Goal: Task Accomplishment & Management: Complete application form

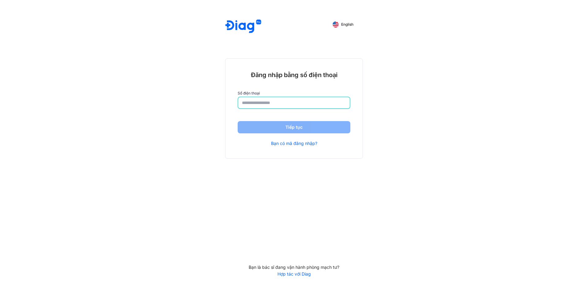
click at [266, 102] on input "number" at bounding box center [294, 102] width 104 height 11
click at [280, 104] on input "number" at bounding box center [294, 102] width 104 height 11
type input "**********"
click at [297, 127] on button "Tiếp tục" at bounding box center [294, 128] width 113 height 12
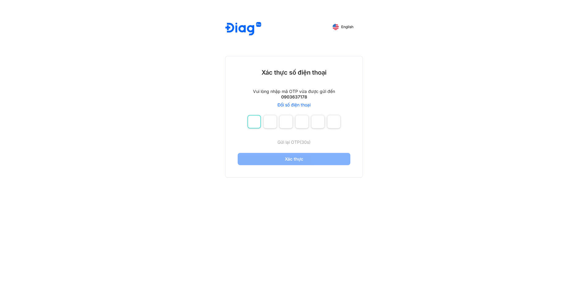
click at [250, 122] on input "number" at bounding box center [253, 121] width 13 height 13
click at [301, 143] on span "Gửi lại OTP" at bounding box center [294, 142] width 22 height 5
click at [179, 28] on div "English Xác thực số điện thoại Vui lòng nhập mã OTP vừa được gửi đến 0903637178…" at bounding box center [294, 144] width 588 height 289
drag, startPoint x: 210, startPoint y: 23, endPoint x: 419, endPoint y: 24, distance: 208.5
click at [370, 31] on div "English Xác thực số điện thoại Vui lòng nhập mã OTP vừa được gửi đến 0903637178…" at bounding box center [294, 144] width 588 height 289
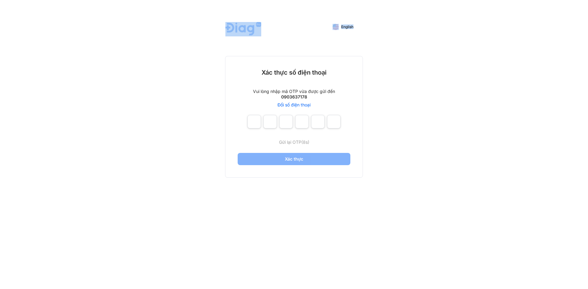
click at [419, 24] on div "English Xác thực số điện thoại Vui lòng nhập mã OTP vừa được gửi đến 0903637178…" at bounding box center [294, 144] width 588 height 289
click at [418, 60] on div "English Xác thực số điện thoại Vui lòng nhập mã OTP vừa được gửi đến 0903637178…" at bounding box center [294, 144] width 588 height 289
drag, startPoint x: 280, startPoint y: 99, endPoint x: 333, endPoint y: 96, distance: 52.7
click at [333, 96] on div "Vui lòng nhập mã OTP vừa được gửi đến 0903637178 Đổi số điện thoại" at bounding box center [294, 98] width 82 height 19
click at [311, 103] on div "Vui lòng nhập mã OTP vừa được gửi đến 0903637178 Đổi số điện thoại" at bounding box center [294, 98] width 82 height 19
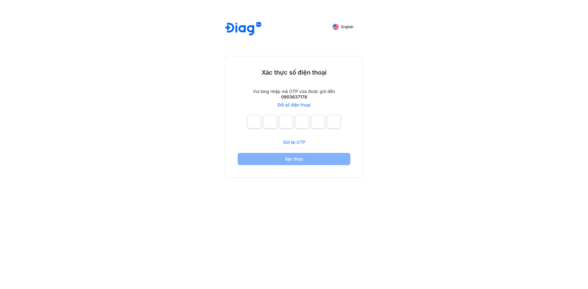
click at [280, 19] on div "English Xác thực số điện thoại Vui lòng nhập mã OTP vừa được gửi đến 0903637178…" at bounding box center [294, 144] width 148 height 289
drag, startPoint x: 216, startPoint y: 16, endPoint x: 409, endPoint y: 42, distance: 195.0
click at [396, 43] on div "English Xác thực số điện thoại Vui lòng nhập mã OTP vừa được gửi đến 0903637178…" at bounding box center [294, 144] width 588 height 289
click at [423, 40] on div "English Xác thực số điện thoại Vui lòng nhập mã OTP vừa được gửi đến 0903637178…" at bounding box center [294, 144] width 588 height 289
drag, startPoint x: 247, startPoint y: 3, endPoint x: 335, endPoint y: 54, distance: 101.7
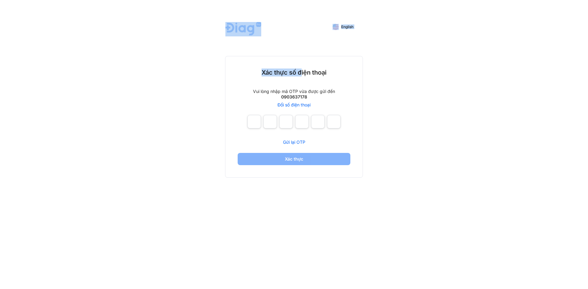
click at [329, 54] on div "English Xác thực số điện thoại Vui lòng nhập mã OTP vừa được gửi đến 0903637178…" at bounding box center [294, 144] width 148 height 289
click at [460, 58] on div "English Xác thực số điện thoại Vui lòng nhập mã OTP vừa được gửi đến 0903637178…" at bounding box center [294, 144] width 588 height 289
drag, startPoint x: 236, startPoint y: 14, endPoint x: 506, endPoint y: 78, distance: 277.3
click at [480, 71] on div "English Xác thực số điện thoại Vui lòng nhập mã OTP vừa được gửi đến 0903637178…" at bounding box center [294, 144] width 588 height 289
click at [507, 78] on div "English Xác thực số điện thoại Vui lòng nhập mã OTP vừa được gửi đến 0903637178…" at bounding box center [294, 144] width 588 height 289
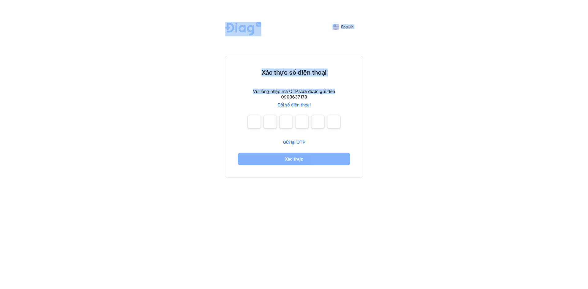
drag, startPoint x: 222, startPoint y: 31, endPoint x: 464, endPoint y: 85, distance: 247.7
click at [449, 83] on div "English Xác thực số điện thoại Vui lòng nhập mã OTP vừa được gửi đến 0903637178…" at bounding box center [294, 144] width 588 height 289
click at [466, 86] on div "English Xác thực số điện thoại Vui lòng nhập mã OTP vừa được gửi đến 0903637178…" at bounding box center [294, 144] width 588 height 289
click at [461, 92] on div "English Xác thực số điện thoại Vui lòng nhập mã OTP vừa được gửi đến 0903637178…" at bounding box center [294, 144] width 588 height 289
drag, startPoint x: 223, startPoint y: 18, endPoint x: 468, endPoint y: 114, distance: 262.9
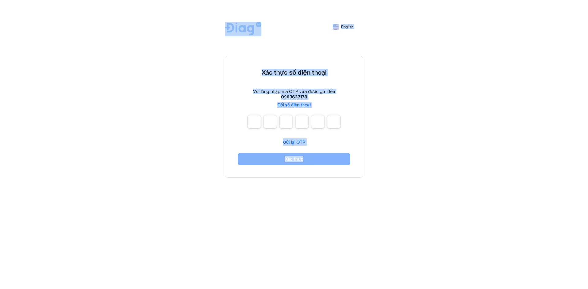
click at [468, 114] on div "English Xác thực số điện thoại Vui lòng nhập mã OTP vừa được gửi đến 0903637178…" at bounding box center [294, 144] width 588 height 289
click at [457, 149] on div "English Xác thực số điện thoại Vui lòng nhập mã OTP vừa được gửi đến 0903637178…" at bounding box center [294, 144] width 588 height 289
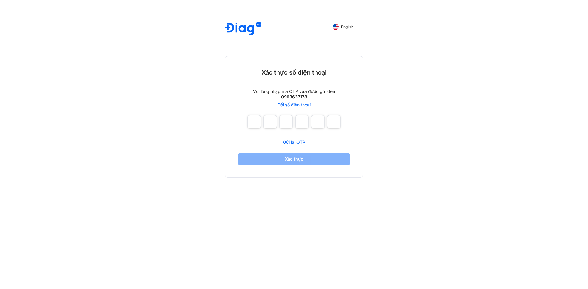
click at [192, 37] on div "English Xác thực số điện thoại Vui lòng nhập mã OTP vừa được gửi đến 0903637178…" at bounding box center [294, 144] width 588 height 289
click at [436, 116] on div "English Xác thực số điện thoại Vui lòng nhập mã OTP vừa được gửi đến 0903637178…" at bounding box center [294, 144] width 588 height 289
click at [100, 134] on div "English Xác thực số điện thoại Vui lòng nhập mã OTP vừa được gửi đến 0903637178…" at bounding box center [294, 144] width 588 height 289
click at [256, 125] on input "number" at bounding box center [253, 121] width 13 height 13
click at [103, 27] on div "English Xác thực số điện thoại Vui lòng nhập mã OTP vừa được gửi đến 0903637178…" at bounding box center [294, 144] width 588 height 289
